Goal: Find specific page/section: Find specific page/section

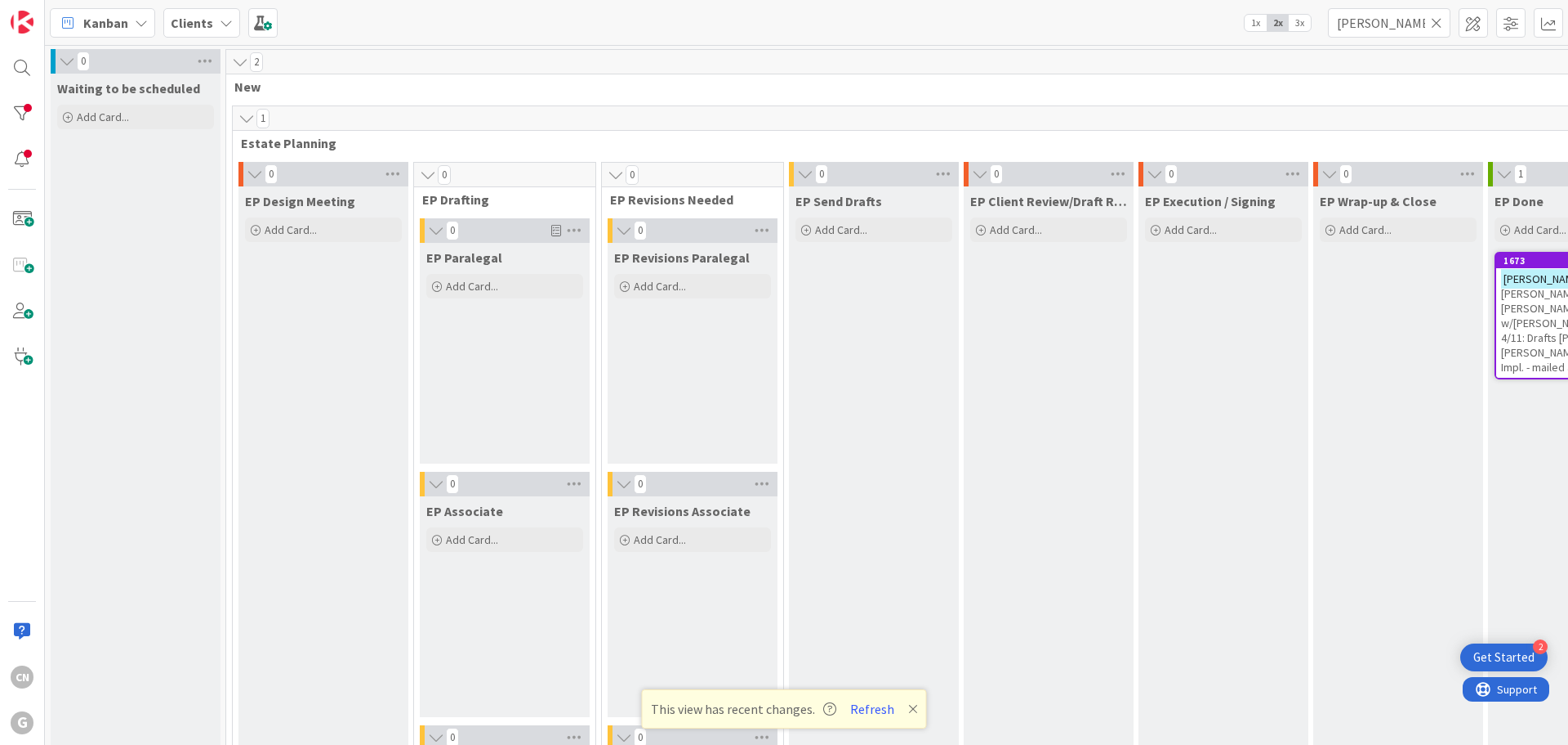
scroll to position [1148, 287]
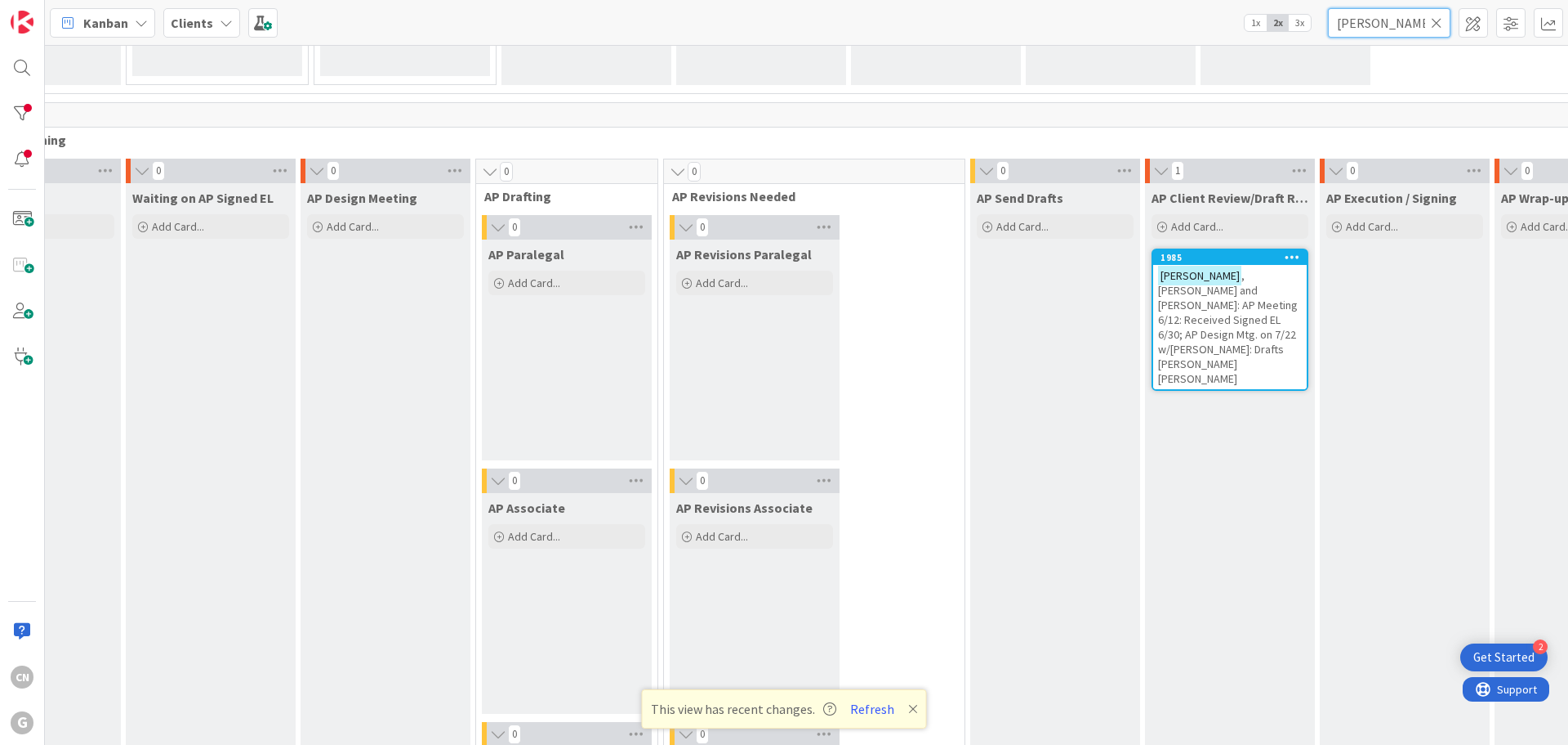
drag, startPoint x: 1409, startPoint y: 17, endPoint x: 1210, endPoint y: 33, distance: 199.6
click at [1210, 33] on div "Kanban Clients 1x 2x 3x [PERSON_NAME]" at bounding box center [807, 23] width 1524 height 45
type input "duerig"
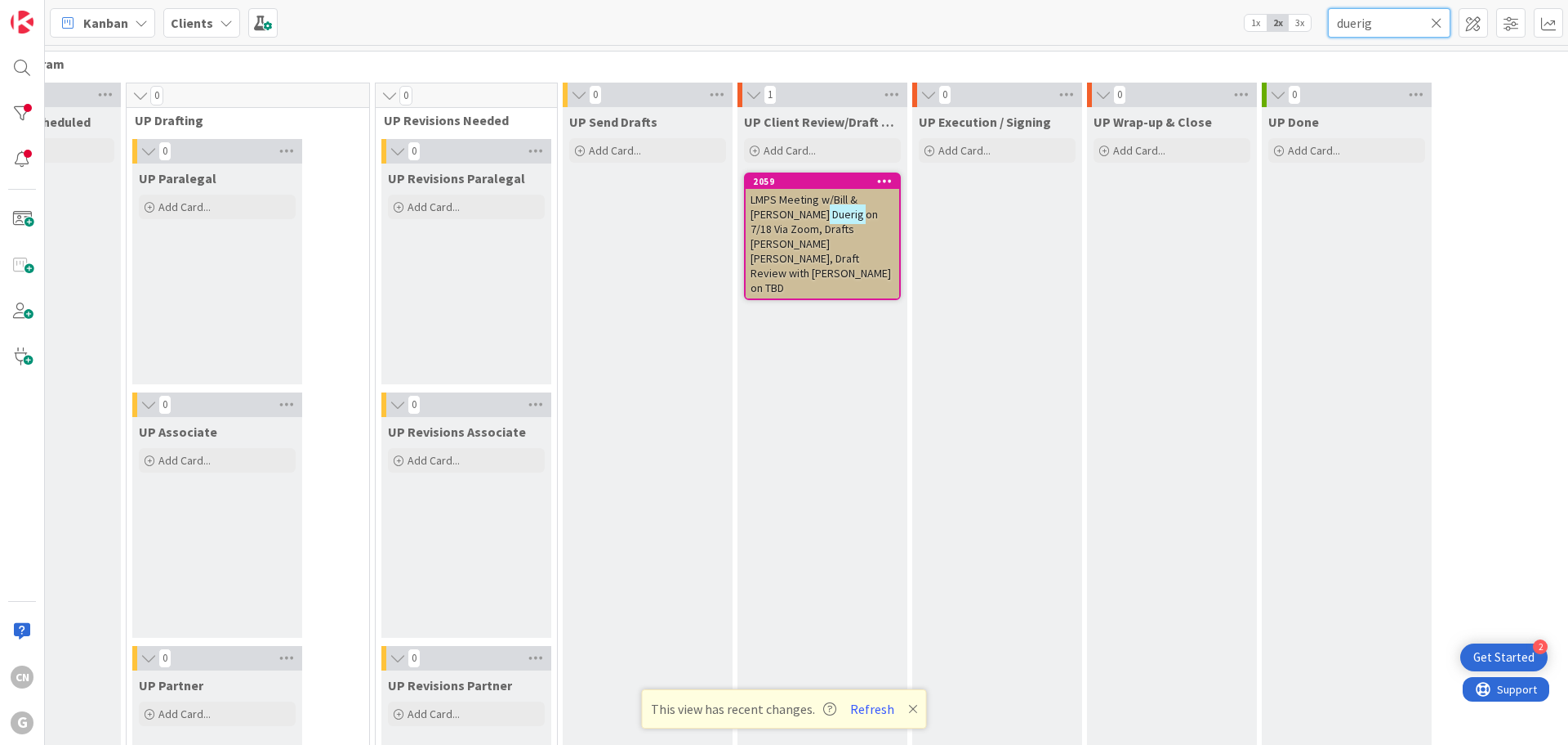
scroll to position [2369, 287]
click at [758, 236] on span "on 7/18 Via Zoom, Drafts [PERSON_NAME] [PERSON_NAME], Draft Review with [PERSON…" at bounding box center [821, 250] width 141 height 89
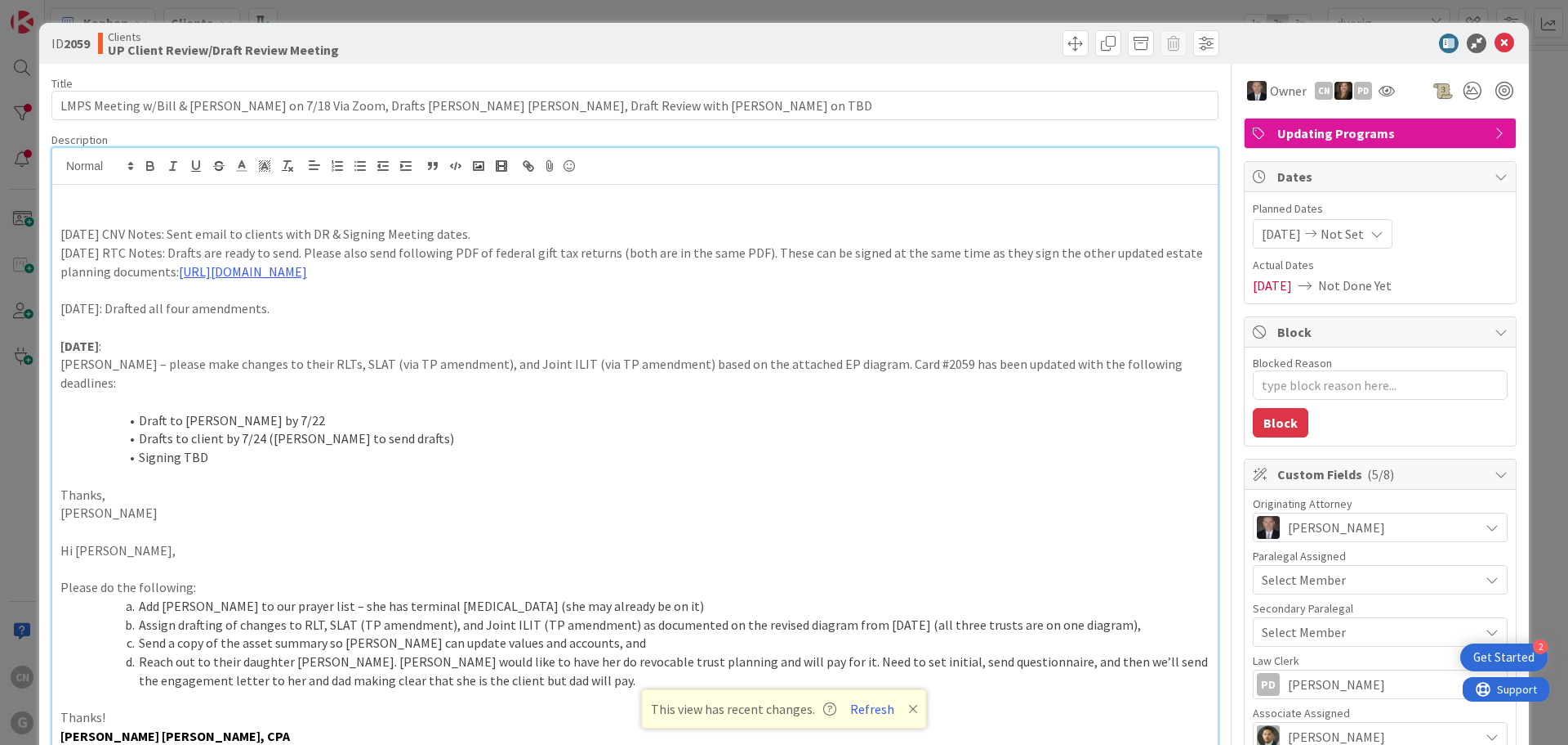
click at [443, 183] on div "CN [PERSON_NAME] just joined [DATE] CNV Notes: Sent email to clients with DR & …" at bounding box center [634, 482] width 1165 height 669
type textarea "x"
click at [85, 202] on p at bounding box center [635, 198] width 1149 height 19
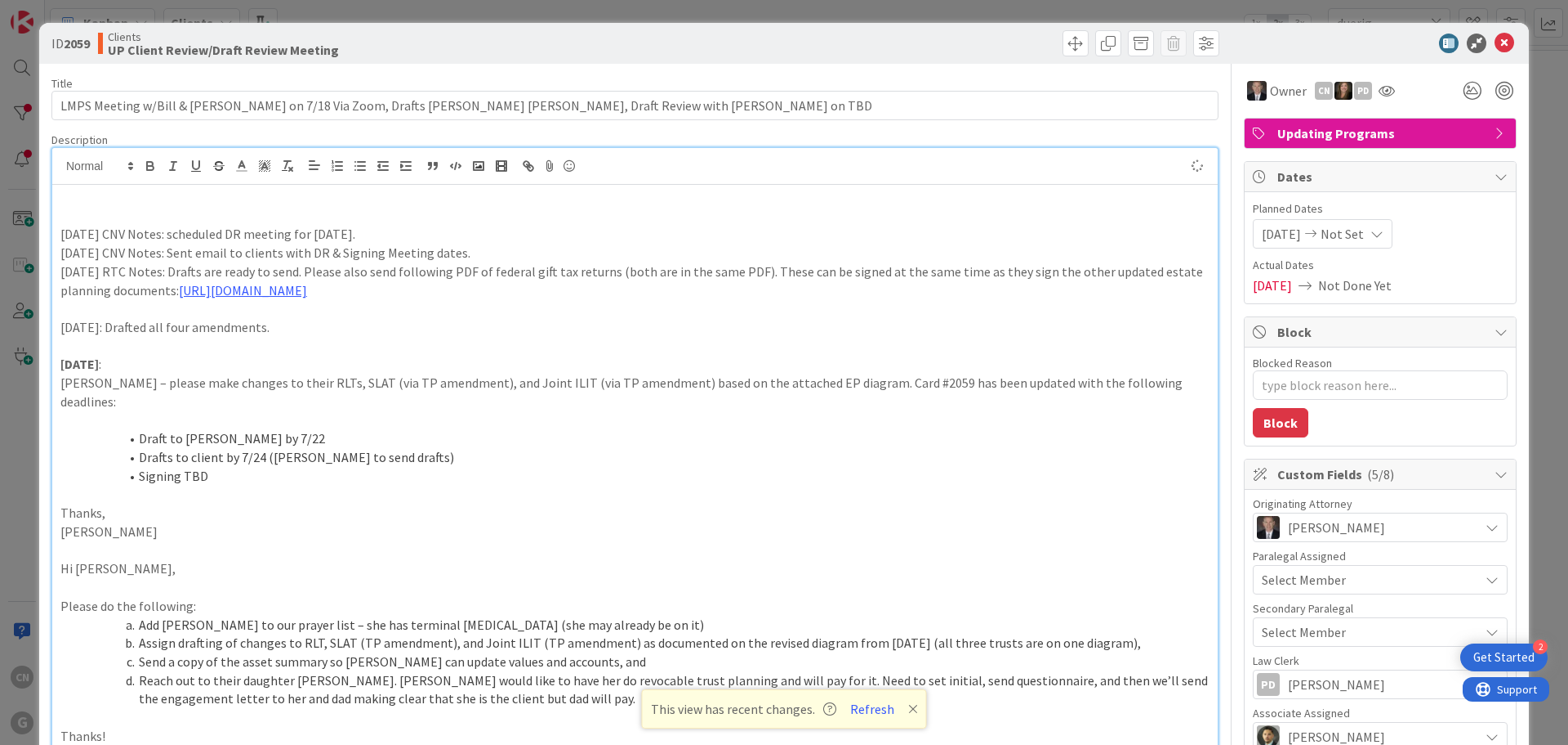
type textarea "x"
